Goal: Browse casually

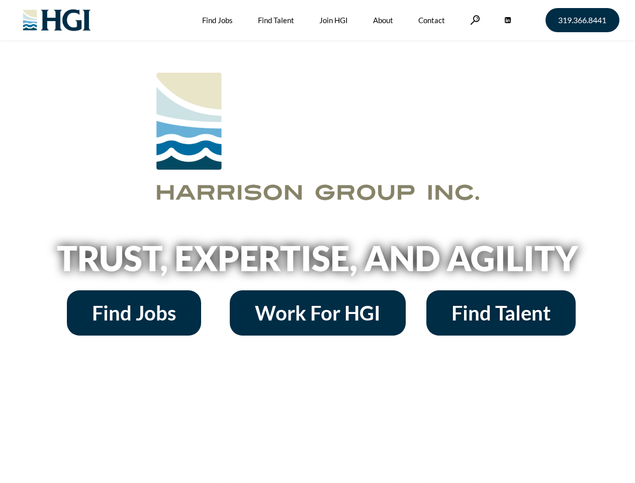
click at [317, 241] on h2 "Trust, Expertise, and Agility" at bounding box center [317, 258] width 573 height 34
click at [474, 20] on link at bounding box center [475, 20] width 10 height 10
click at [317, 241] on h2 "Trust, Expertise, and Agility" at bounding box center [317, 258] width 573 height 34
click at [474, 20] on link at bounding box center [475, 20] width 10 height 10
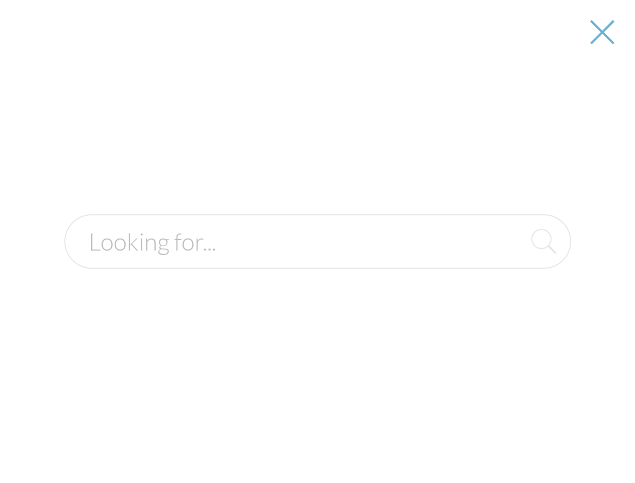
click at [317, 261] on h2 "Trust, Expertise, and Agility" at bounding box center [317, 258] width 573 height 34
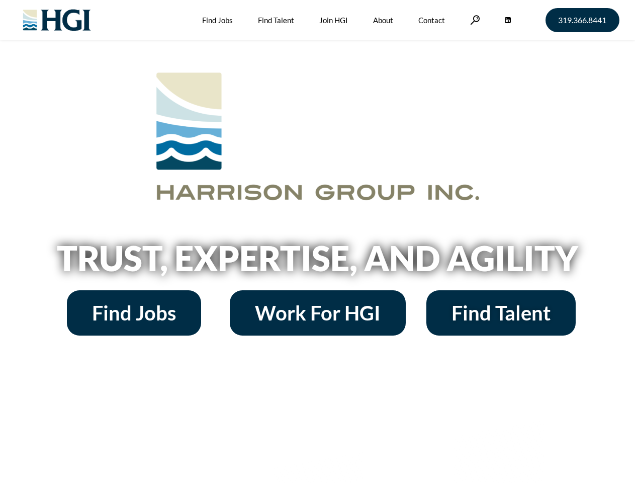
click at [317, 241] on h2 "Trust, Expertise, and Agility" at bounding box center [317, 258] width 573 height 34
click at [474, 20] on link at bounding box center [475, 20] width 10 height 10
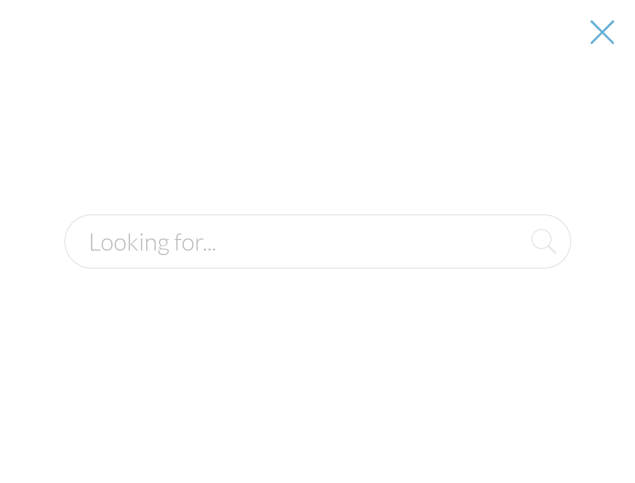
click at [317, 261] on h2 "Trust, Expertise, and Agility" at bounding box center [317, 258] width 573 height 34
